Goal: Task Accomplishment & Management: Contribute content

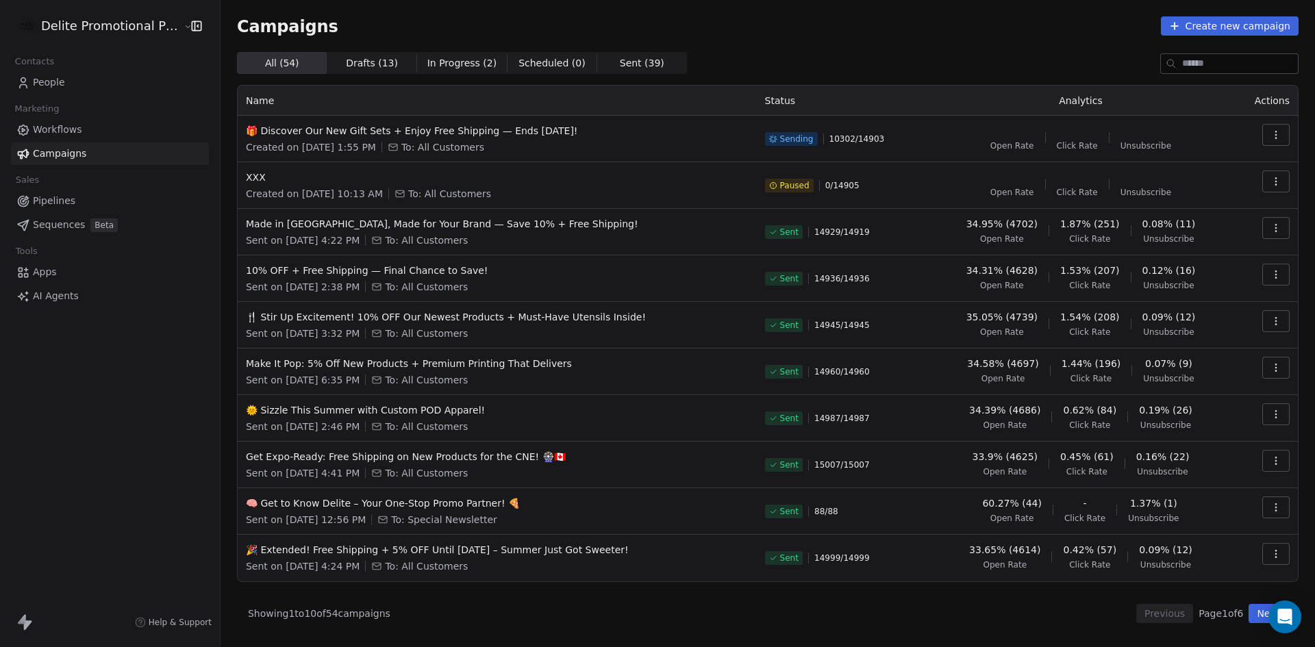
click at [761, 28] on div "Campaigns Create new campaign" at bounding box center [767, 25] width 1061 height 19
